Goal: Information Seeking & Learning: Learn about a topic

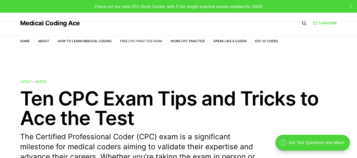
click at [146, 41] on link "Free CPC Practice Exam" at bounding box center [141, 41] width 43 height 4
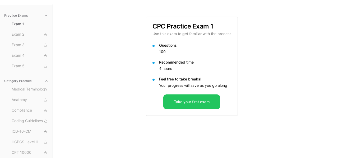
scroll to position [49, 0]
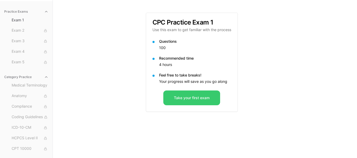
click at [207, 98] on button "Take your first exam" at bounding box center [191, 98] width 57 height 15
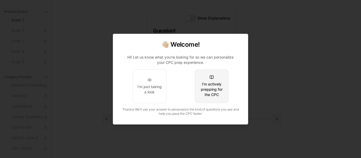
click at [216, 91] on div "I'm actively prepping for the CPC" at bounding box center [211, 90] width 25 height 16
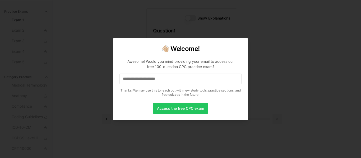
click at [170, 81] on input at bounding box center [180, 79] width 122 height 11
click at [177, 109] on button "Access the free CPC exam" at bounding box center [180, 108] width 55 height 11
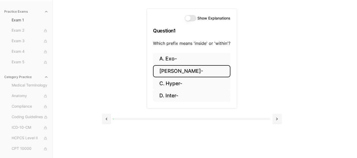
click at [184, 74] on button "B. Endo-" at bounding box center [191, 71] width 77 height 12
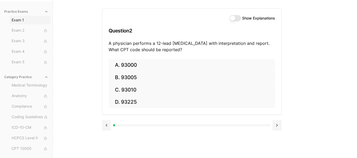
click at [12, 21] on span "Exam 1" at bounding box center [30, 19] width 37 height 5
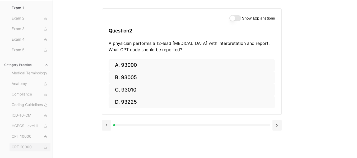
scroll to position [12, 0]
click at [30, 74] on span "Medical Terminology" at bounding box center [30, 74] width 37 height 6
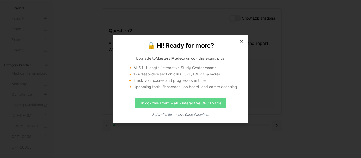
click at [180, 103] on link "Unlock this Exam + all 5 interactive CPC Exams" at bounding box center [180, 103] width 91 height 11
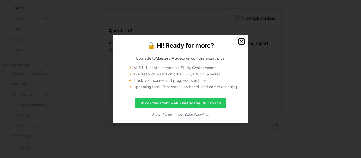
click at [242, 40] on icon "button" at bounding box center [241, 41] width 4 height 4
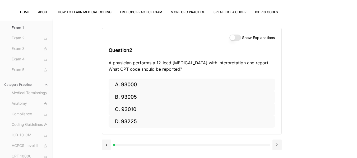
scroll to position [0, 0]
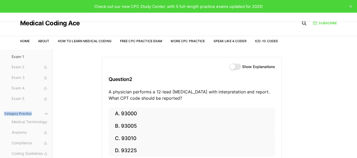
drag, startPoint x: 47, startPoint y: 94, endPoint x: 47, endPoint y: 116, distance: 21.7
click at [47, 115] on div "Practice Exams Exam 1 Exam 2 Exam 3 Exam 4 Exam 5 Category Practice Medical Ter…" at bounding box center [26, 128] width 53 height 149
click at [90, 80] on div "Practice Exams Exam 1 Exam 2 Exam 3 Exam 4 Exam 5 Category Practice Medical Ter…" at bounding box center [178, 128] width 357 height 158
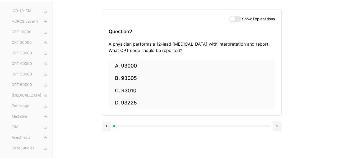
scroll to position [49, 0]
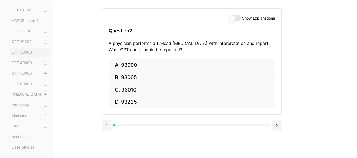
click at [22, 51] on span "CPT 30000" at bounding box center [30, 53] width 37 height 6
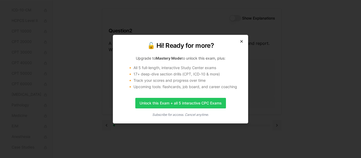
click at [242, 41] on icon "button" at bounding box center [241, 41] width 4 height 4
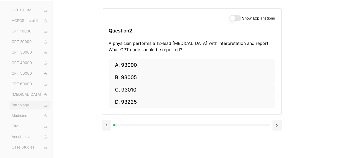
click at [23, 104] on span "Pathology" at bounding box center [30, 105] width 37 height 6
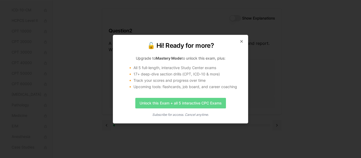
click at [172, 106] on link "Unlock this Exam + all 5 interactive CPC Exams" at bounding box center [180, 103] width 91 height 11
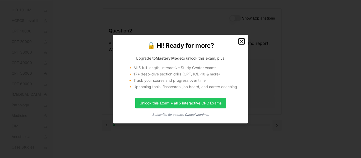
click at [241, 41] on icon "button" at bounding box center [241, 41] width 2 height 2
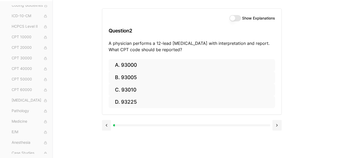
scroll to position [117, 0]
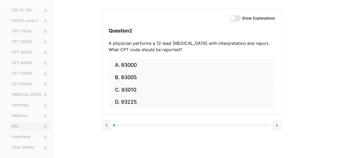
click at [18, 127] on span "E/M" at bounding box center [30, 127] width 37 height 6
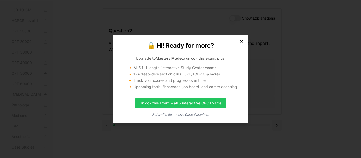
click at [240, 39] on icon "button" at bounding box center [241, 41] width 4 height 4
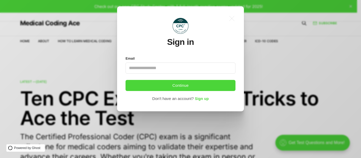
click at [168, 68] on input "Email" at bounding box center [180, 68] width 110 height 11
click at [135, 68] on input "Email" at bounding box center [180, 68] width 110 height 11
click at [230, 15] on icon ".a{fill:none;stroke:currentColor;stroke-linecap:round;stroke-linejoin:round;str…" at bounding box center [232, 19] width 12 height 12
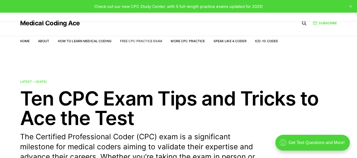
click at [133, 39] on link "Free CPC Practice Exam" at bounding box center [141, 41] width 43 height 4
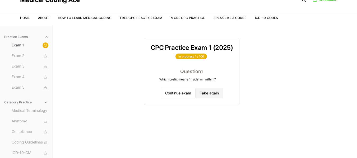
scroll to position [49, 0]
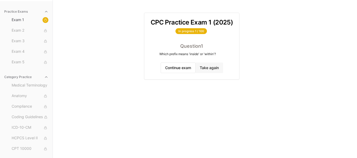
click at [212, 69] on button "Take again" at bounding box center [208, 68] width 27 height 11
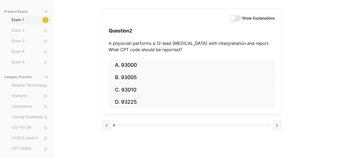
click at [21, 20] on span "Exam 1" at bounding box center [30, 20] width 37 height 6
click at [106, 126] on button at bounding box center [106, 125] width 9 height 11
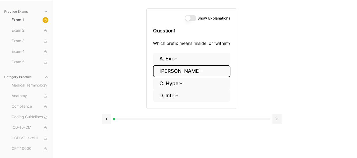
click at [106, 119] on button at bounding box center [106, 119] width 9 height 11
click at [278, 119] on button at bounding box center [276, 119] width 9 height 11
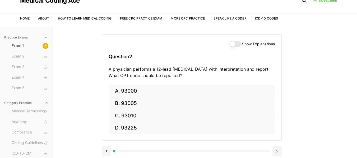
scroll to position [0, 0]
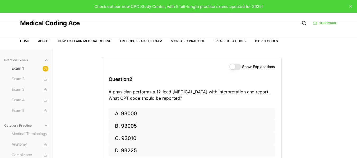
drag, startPoint x: 230, startPoint y: 67, endPoint x: 244, endPoint y: 68, distance: 14.3
click at [244, 68] on div "Show Explanations" at bounding box center [252, 67] width 46 height 6
click at [238, 66] on button "Show Explanations" at bounding box center [235, 67] width 12 height 6
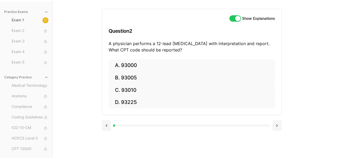
scroll to position [49, 0]
click at [107, 125] on button at bounding box center [106, 125] width 9 height 11
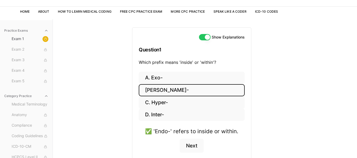
scroll to position [0, 0]
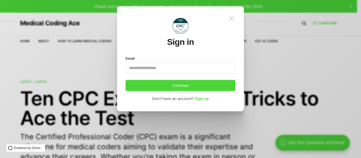
click at [233, 20] on icon ".a{fill:none;stroke:currentColor;stroke-linecap:round;stroke-linejoin:round;str…" at bounding box center [232, 19] width 12 height 12
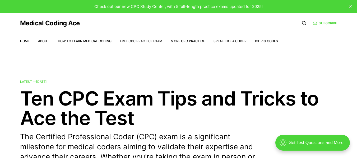
click at [133, 41] on link "Free CPC Practice Exam" at bounding box center [141, 41] width 43 height 4
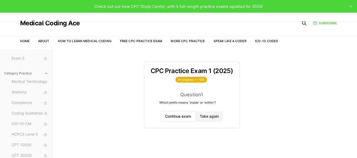
scroll to position [53, 0]
click at [44, 73] on icon "button" at bounding box center [46, 73] width 4 height 4
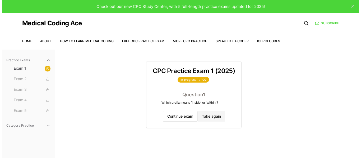
scroll to position [0, 0]
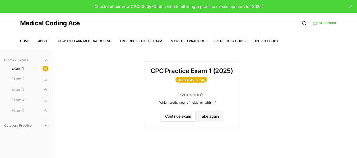
click at [44, 126] on button "Category Practice" at bounding box center [26, 125] width 48 height 8
click at [22, 144] on span "Anatomy" at bounding box center [30, 145] width 37 height 6
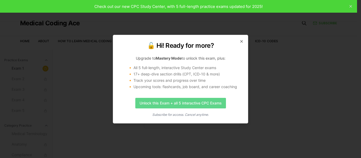
click at [180, 103] on link "Unlock this Exam + all 5 interactive CPC Exams" at bounding box center [180, 103] width 91 height 11
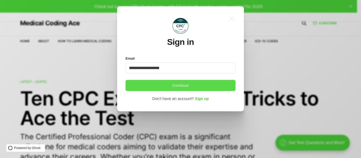
type input "**********"
click at [180, 87] on button "Continue" at bounding box center [180, 85] width 110 height 11
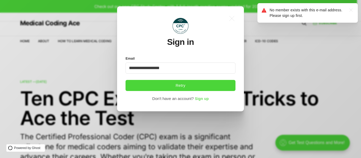
click at [201, 100] on span "Sign up" at bounding box center [202, 99] width 14 height 4
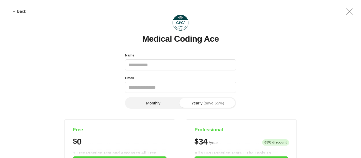
click at [153, 67] on input "Name" at bounding box center [180, 64] width 111 height 11
type input "**********"
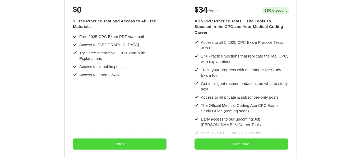
scroll to position [79, 0]
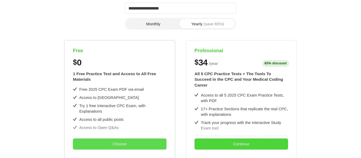
click at [121, 145] on button "Choose" at bounding box center [119, 144] width 93 height 11
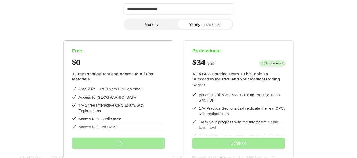
scroll to position [0, 0]
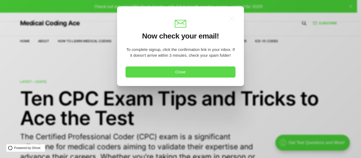
click at [177, 72] on button "Close" at bounding box center [180, 72] width 110 height 11
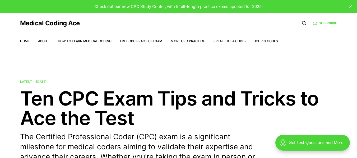
click at [137, 39] on li "Free CPC Practice Exam" at bounding box center [141, 41] width 43 height 5
click at [138, 41] on link "Free CPC Practice Exam" at bounding box center [141, 41] width 43 height 4
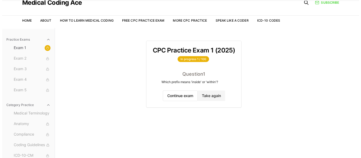
scroll to position [49, 0]
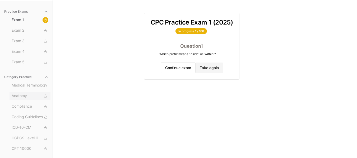
click at [31, 96] on span "Anatomy" at bounding box center [30, 96] width 37 height 6
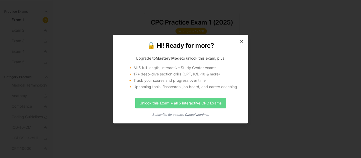
click at [176, 105] on link "Unlock this Exam + all 5 interactive CPC Exams" at bounding box center [180, 103] width 91 height 11
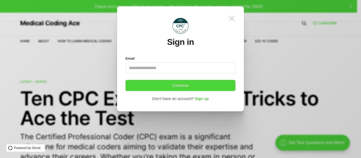
click at [231, 17] on icon ".a{fill:none;stroke:currentColor;stroke-linecap:round;stroke-linejoin:round;str…" at bounding box center [232, 19] width 12 height 12
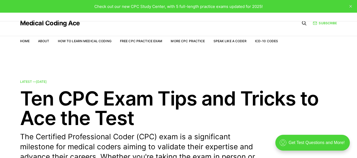
click at [351, 5] on icon "close" at bounding box center [350, 6] width 3 height 3
